Goal: Task Accomplishment & Management: Use online tool/utility

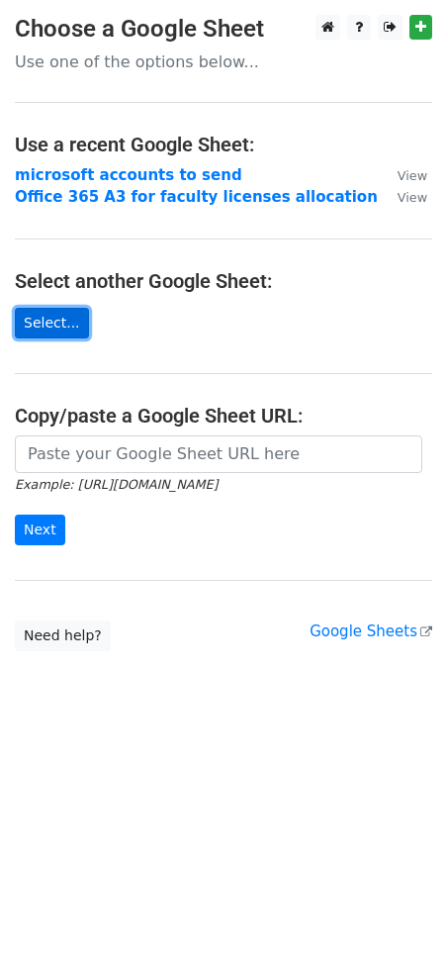
click at [71, 322] on link "Select..." at bounding box center [52, 323] width 74 height 31
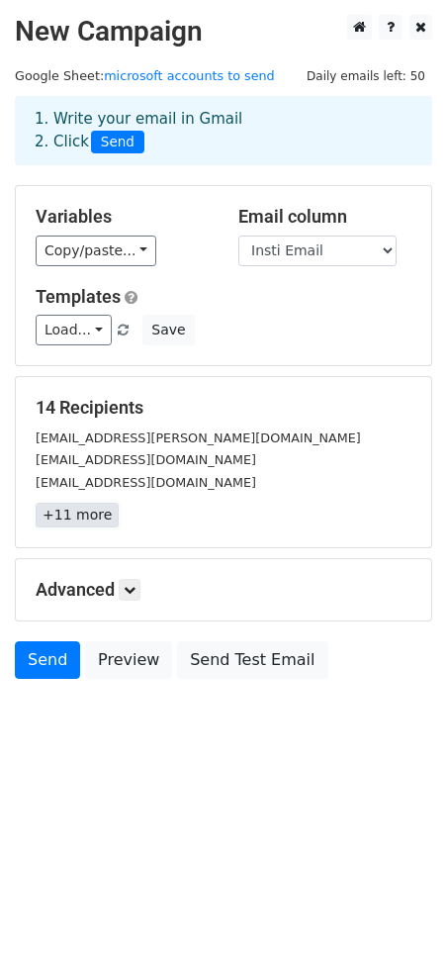
click at [93, 522] on link "+11 more" at bounding box center [77, 515] width 83 height 25
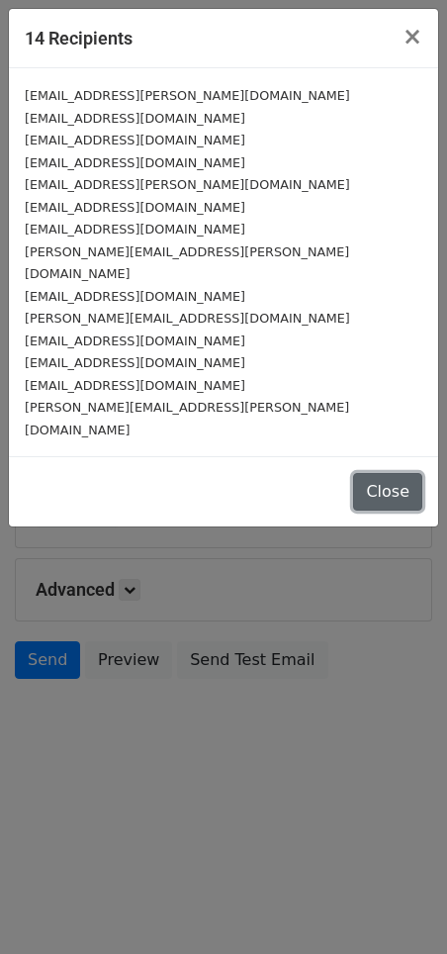
click at [379, 473] on button "Close" at bounding box center [387, 492] width 69 height 38
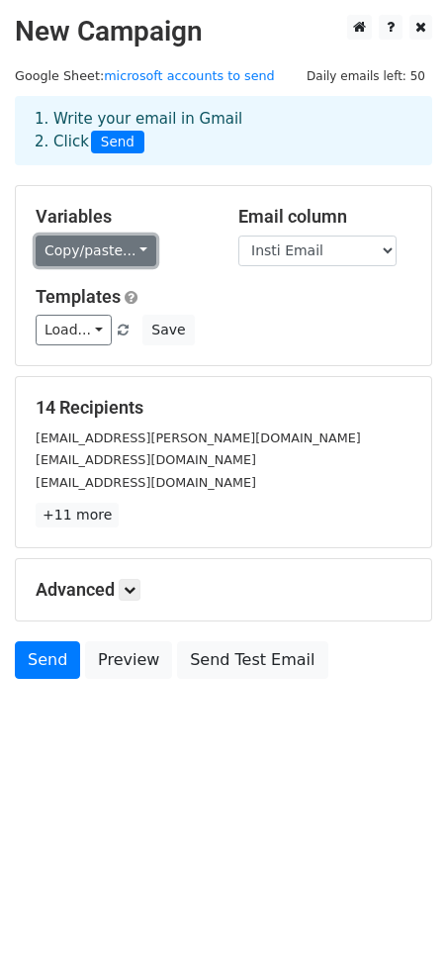
click at [126, 245] on link "Copy/paste..." at bounding box center [96, 250] width 121 height 31
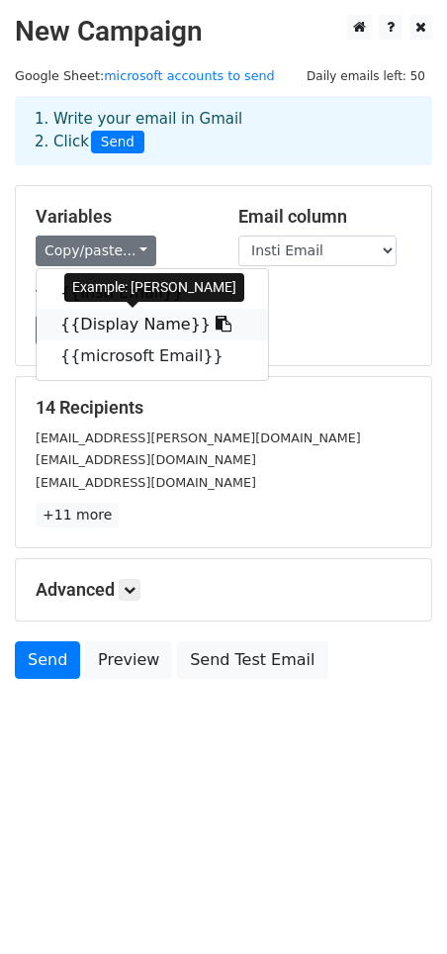
click at [137, 328] on link "{{Display Name}}" at bounding box center [153, 325] width 232 height 32
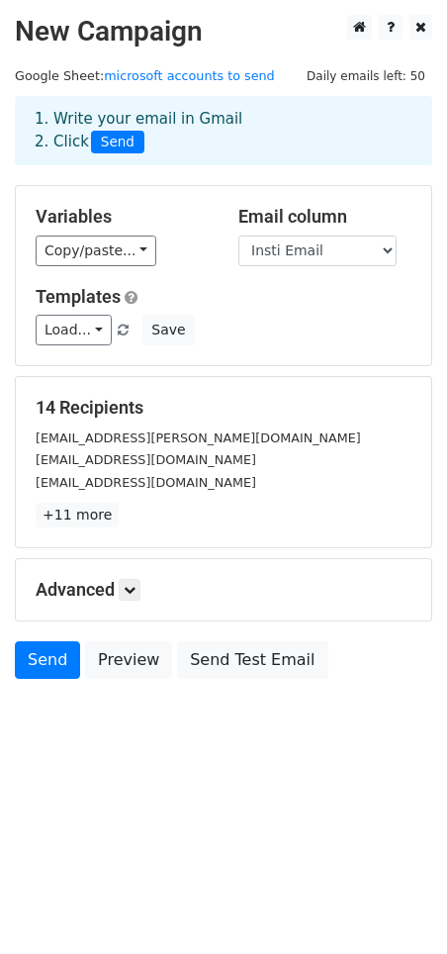
click at [114, 232] on div "Variables Copy/paste... {{Insti Email}} {{Display Name}} {{microsoft Email}}" at bounding box center [122, 236] width 203 height 60
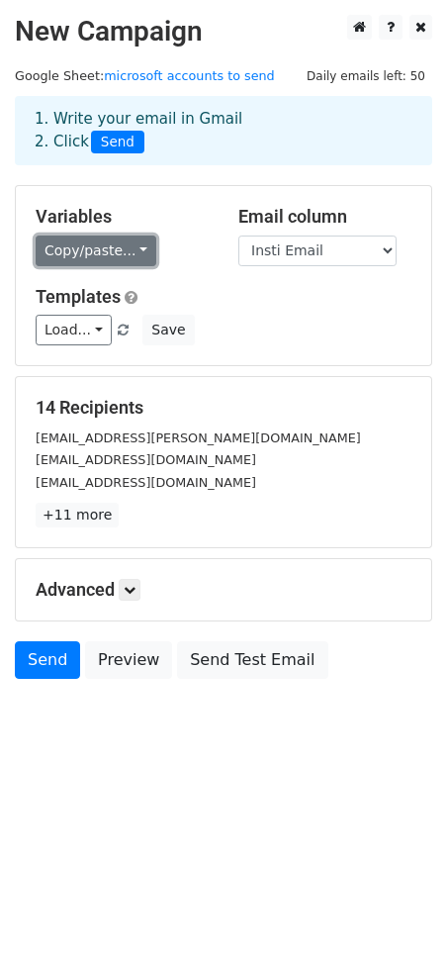
click at [121, 260] on link "Copy/paste..." at bounding box center [96, 250] width 121 height 31
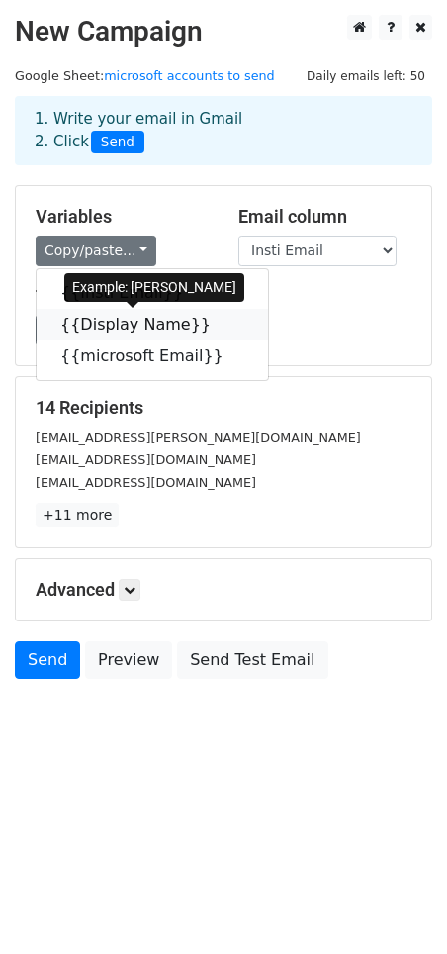
click at [130, 327] on link "{{Display Name}}" at bounding box center [153, 325] width 232 height 32
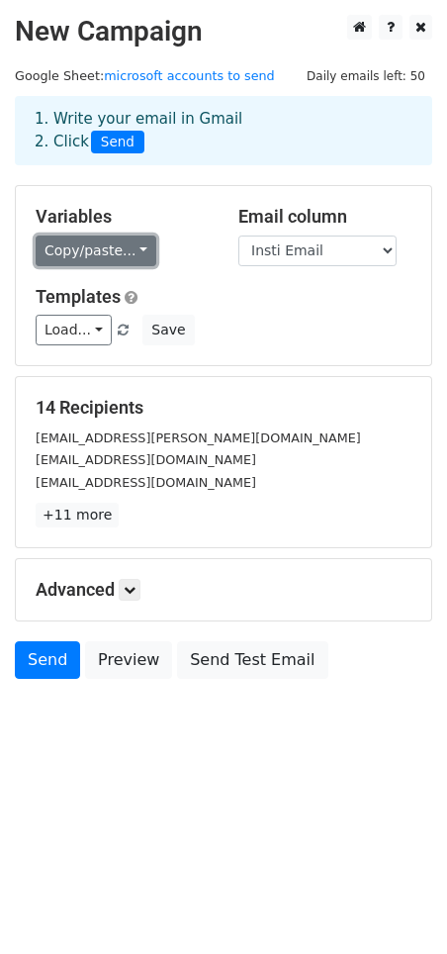
click at [95, 249] on link "Copy/paste..." at bounding box center [96, 250] width 121 height 31
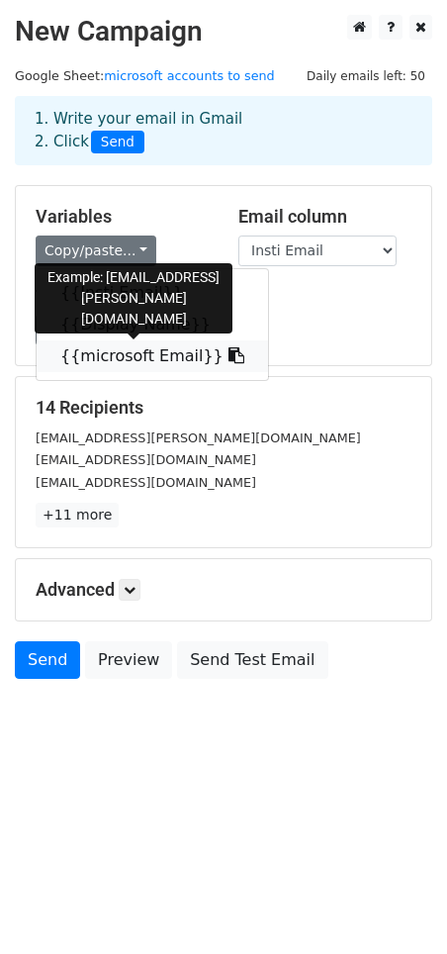
click at [158, 363] on link "{{microsoft Email}}" at bounding box center [153, 356] width 232 height 32
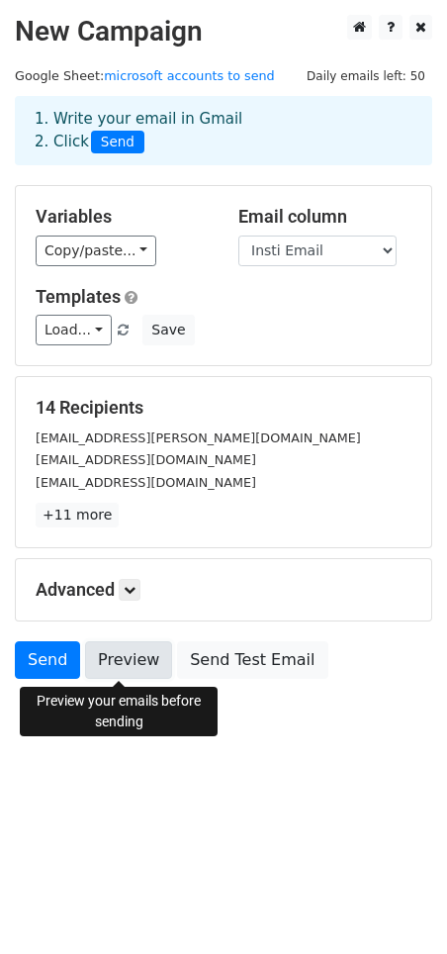
click at [112, 676] on link "Preview" at bounding box center [128, 660] width 87 height 38
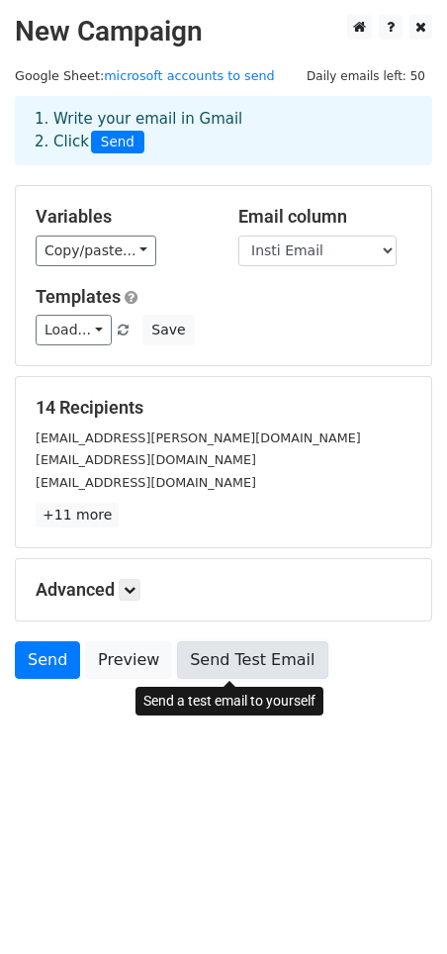
click at [195, 657] on link "Send Test Email" at bounding box center [252, 660] width 150 height 38
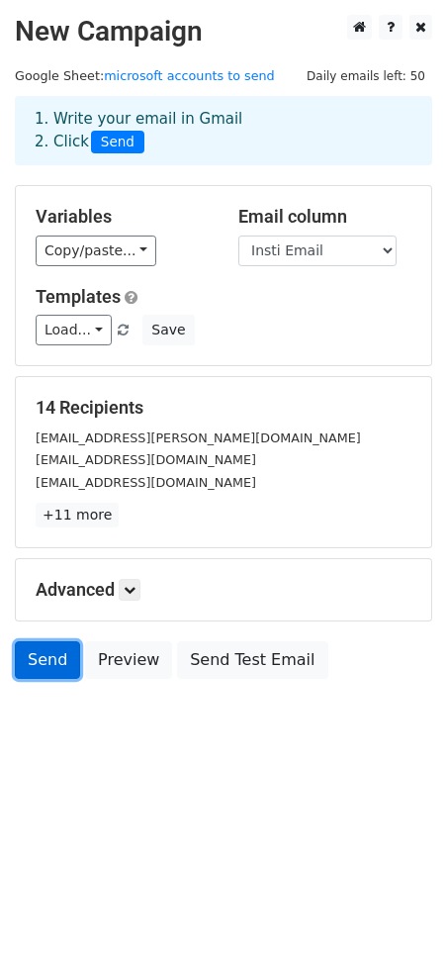
click at [50, 665] on link "Send" at bounding box center [47, 660] width 65 height 38
